Goal: Book appointment/travel/reservation

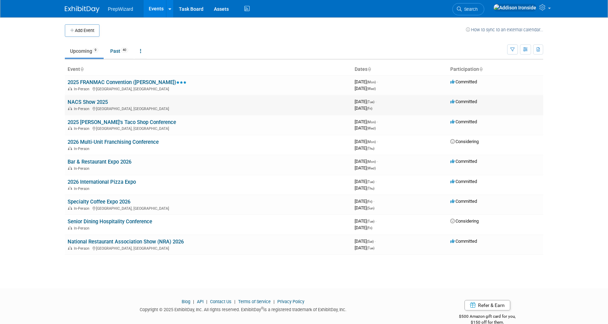
click at [97, 100] on link "NACS Show 2025" at bounding box center [88, 102] width 40 height 6
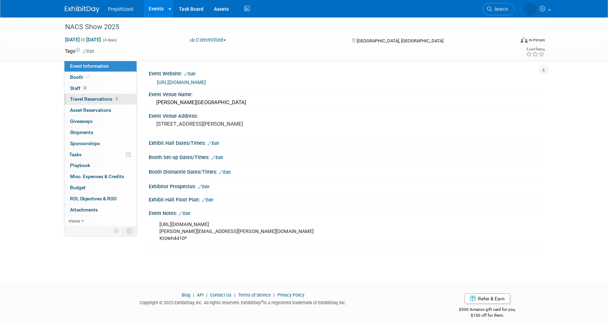
click at [89, 97] on span "Travel Reservations 1" at bounding box center [94, 99] width 49 height 6
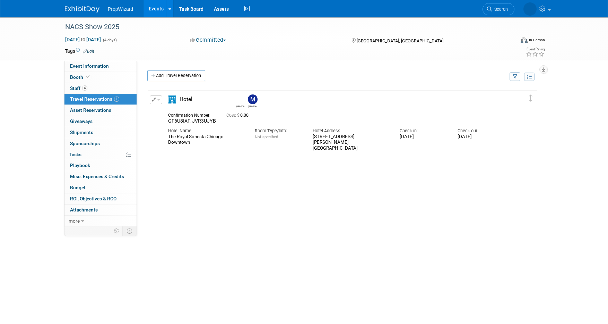
drag, startPoint x: 198, startPoint y: 145, endPoint x: 155, endPoint y: 134, distance: 44.5
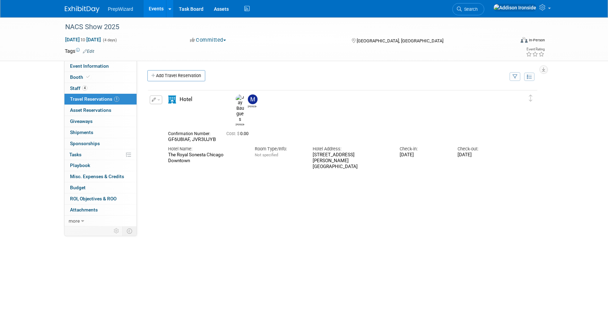
click at [155, 134] on div "Edit Reservation [PERSON_NAME]" at bounding box center [337, 132] width 379 height 74
click at [221, 152] on div "The Royal Sonesta Chicago Downtown" at bounding box center [206, 158] width 76 height 12
drag, startPoint x: 211, startPoint y: 142, endPoint x: 166, endPoint y: 136, distance: 44.8
click at [166, 142] on div "Hotel Name: The Royal Sonesta Chicago Downtown" at bounding box center [206, 152] width 87 height 21
copy div "The Royal Sonesta Chicago Downtown"
